Goal: Task Accomplishment & Management: Manage account settings

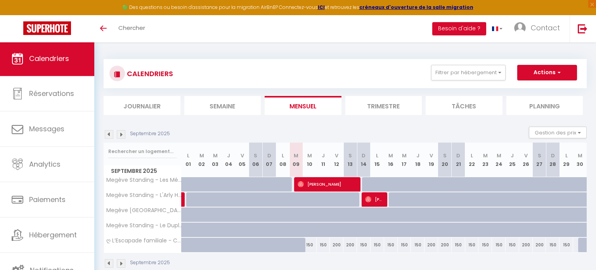
select select "0"
click at [102, 28] on span at bounding box center [103, 28] width 7 height 1
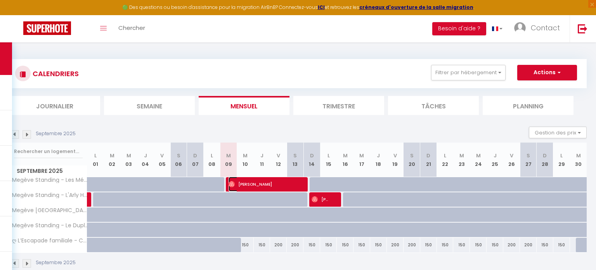
click at [262, 184] on span "[PERSON_NAME]" at bounding box center [258, 184] width 59 height 15
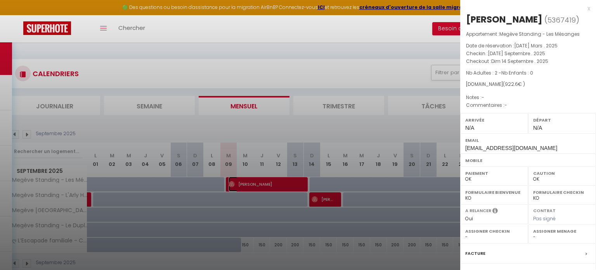
scroll to position [83, 0]
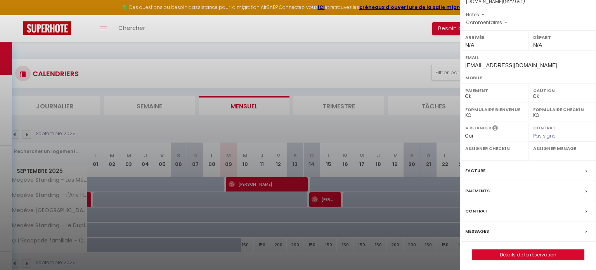
click at [479, 231] on label "Messages" at bounding box center [477, 231] width 24 height 8
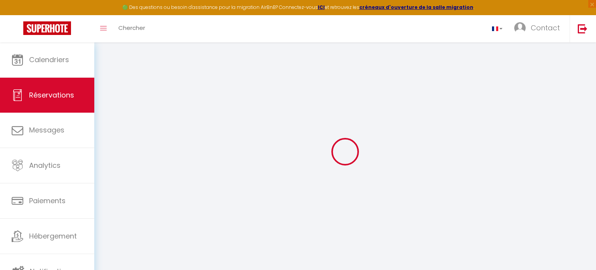
select select
checkbox input "false"
select select
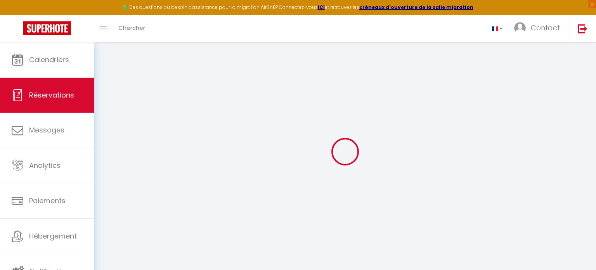
checkbox input "false"
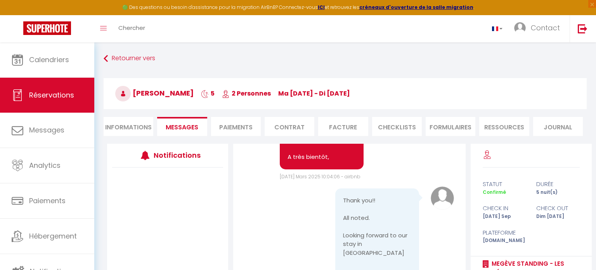
click at [118, 125] on li "Informations" at bounding box center [129, 126] width 50 height 19
select select
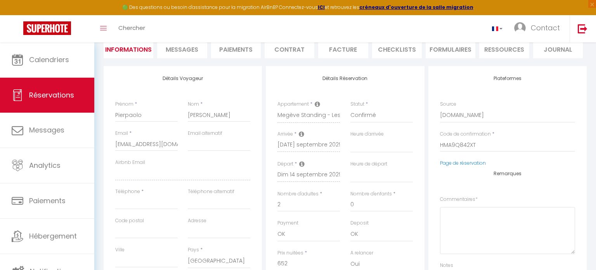
scroll to position [78, 0]
drag, startPoint x: 479, startPoint y: 144, endPoint x: 433, endPoint y: 147, distance: 46.3
click at [433, 147] on div "Plateformes Source Direct [DOMAIN_NAME] [DOMAIN_NAME] Chalet montagne Expedia G…" at bounding box center [507, 192] width 158 height 252
select select
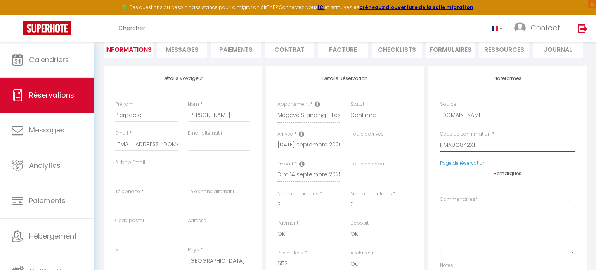
checkbox input "false"
select select
checkbox input "false"
select select
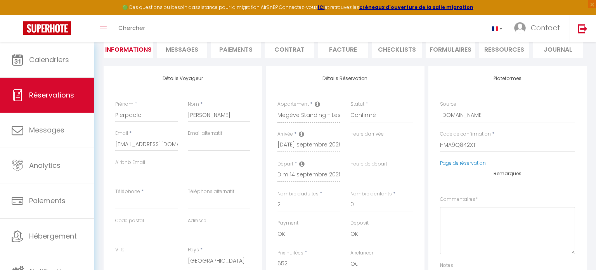
select select
checkbox input "false"
select select
checkbox input "false"
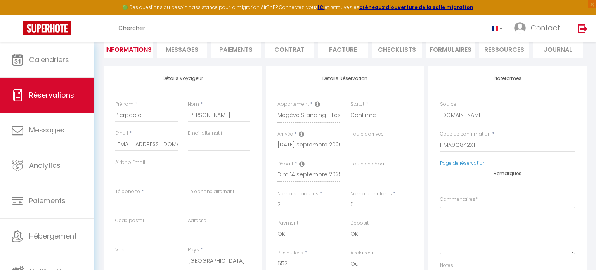
select select
checkbox input "false"
select select
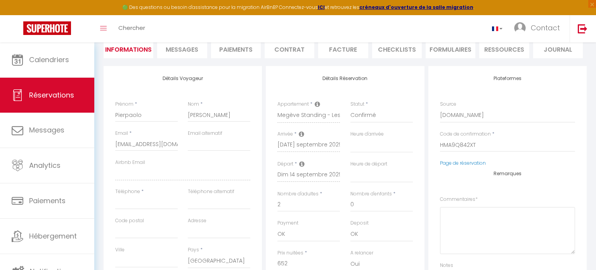
checkbox input "false"
select select
checkbox input "false"
select select
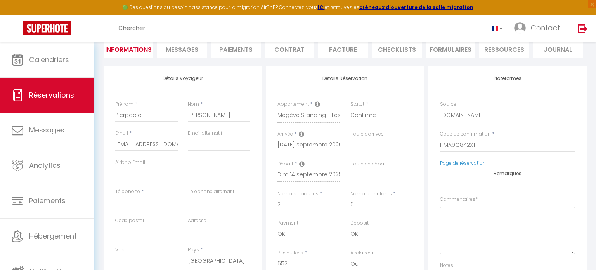
select select
checkbox input "false"
select select
checkbox input "false"
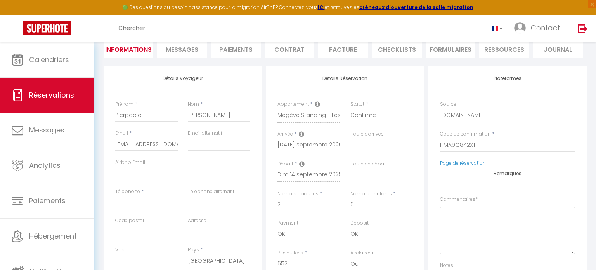
select select
checkbox input "false"
select select
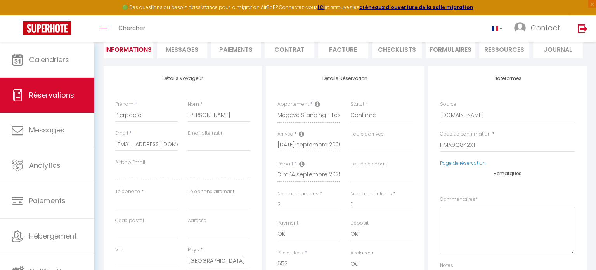
checkbox input "false"
select select
checkbox input "false"
select select
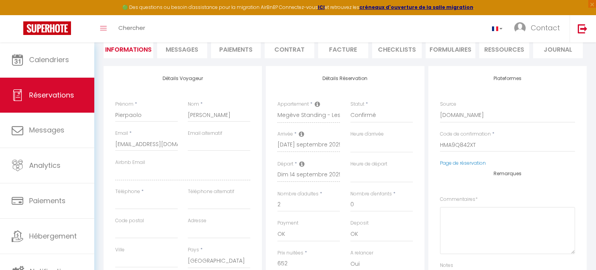
select select
checkbox input "false"
select select
checkbox input "false"
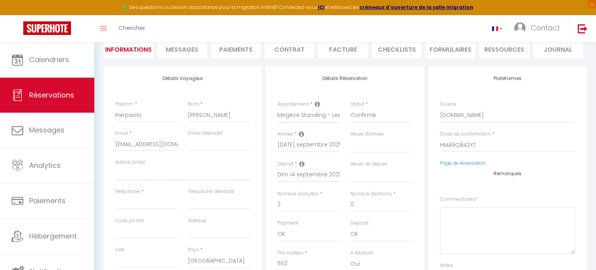
select select
checkbox input "false"
select select
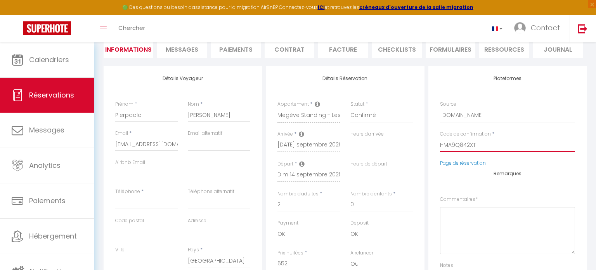
checkbox input "false"
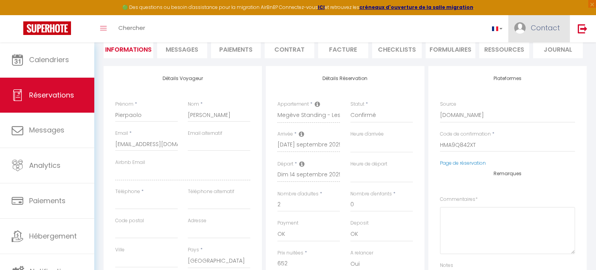
click at [544, 27] on span "Contact" at bounding box center [545, 28] width 29 height 10
click at [536, 54] on link "Paramètres" at bounding box center [538, 53] width 57 height 13
select select "fr"
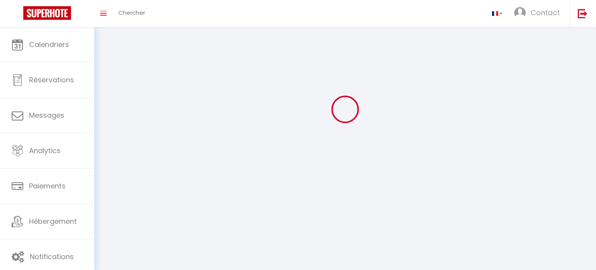
type input "Contact"
type input "Care Concierge"
select select
select select "28"
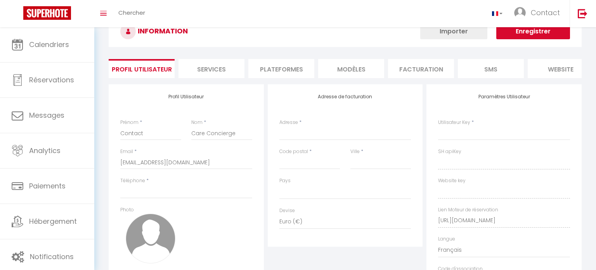
scroll to position [94, 0]
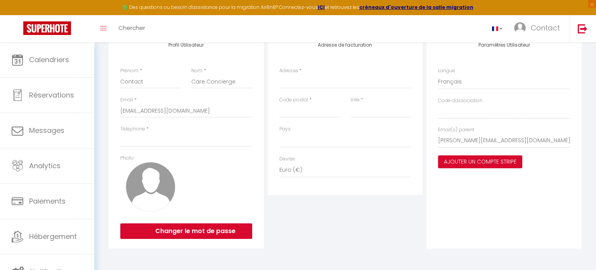
select select
click at [198, 231] on button "Changer le mot de passe" at bounding box center [186, 231] width 132 height 16
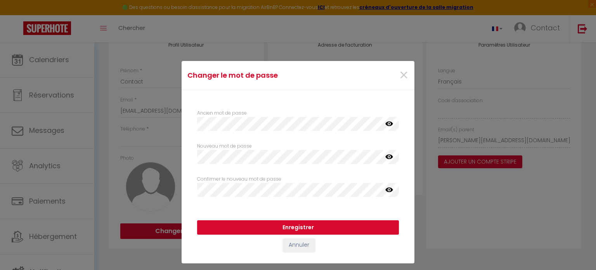
click at [390, 122] on icon at bounding box center [389, 123] width 8 height 5
click at [391, 124] on icon at bounding box center [389, 124] width 8 height 6
click at [406, 73] on span "×" at bounding box center [404, 75] width 10 height 23
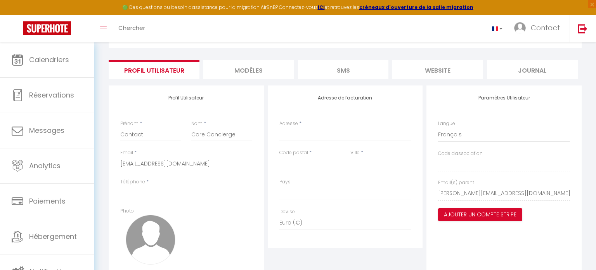
scroll to position [46, 0]
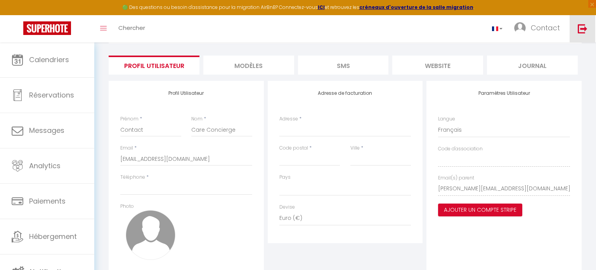
click at [580, 28] on img at bounding box center [583, 29] width 10 height 10
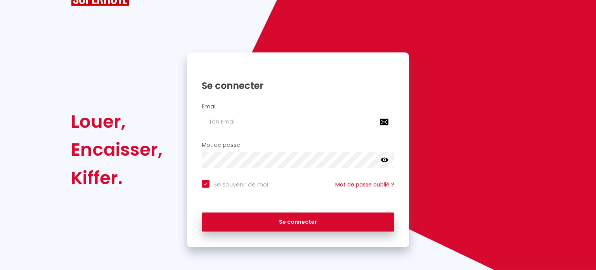
checkbox input "true"
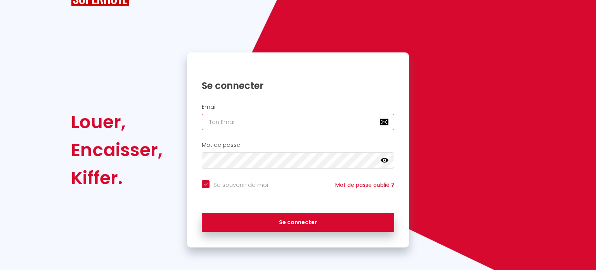
type input "[EMAIL_ADDRESS][DOMAIN_NAME]"
checkbox input "true"
click at [384, 161] on icon at bounding box center [385, 160] width 8 height 8
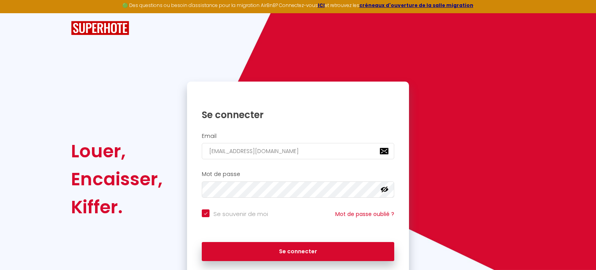
scroll to position [2, 0]
